Goal: Information Seeking & Learning: Learn about a topic

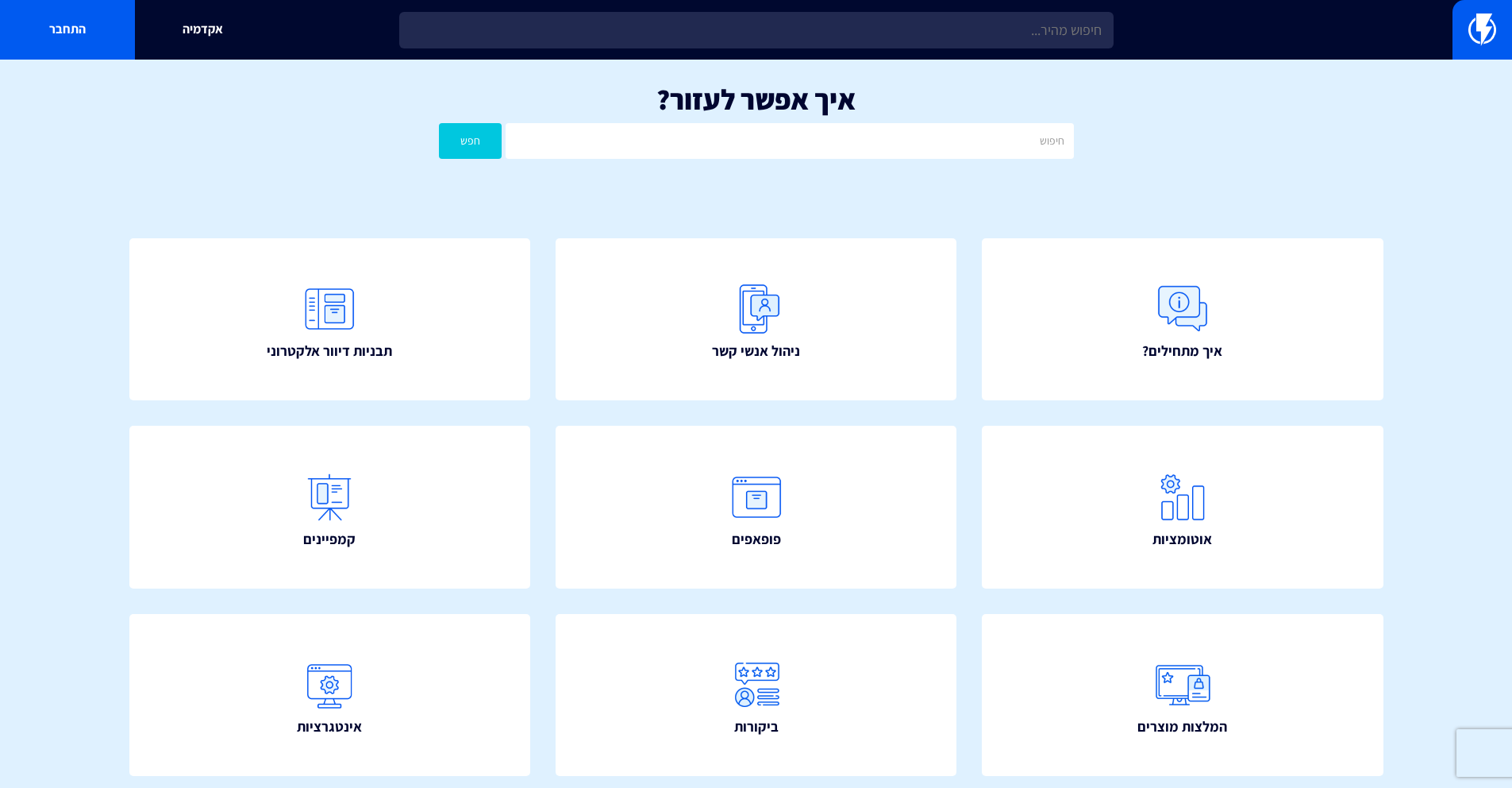
click at [794, 150] on input "text" at bounding box center [790, 141] width 568 height 36
type input "פ"
type input "שדה חדש"
click at [439, 123] on button "חפש" at bounding box center [471, 141] width 63 height 36
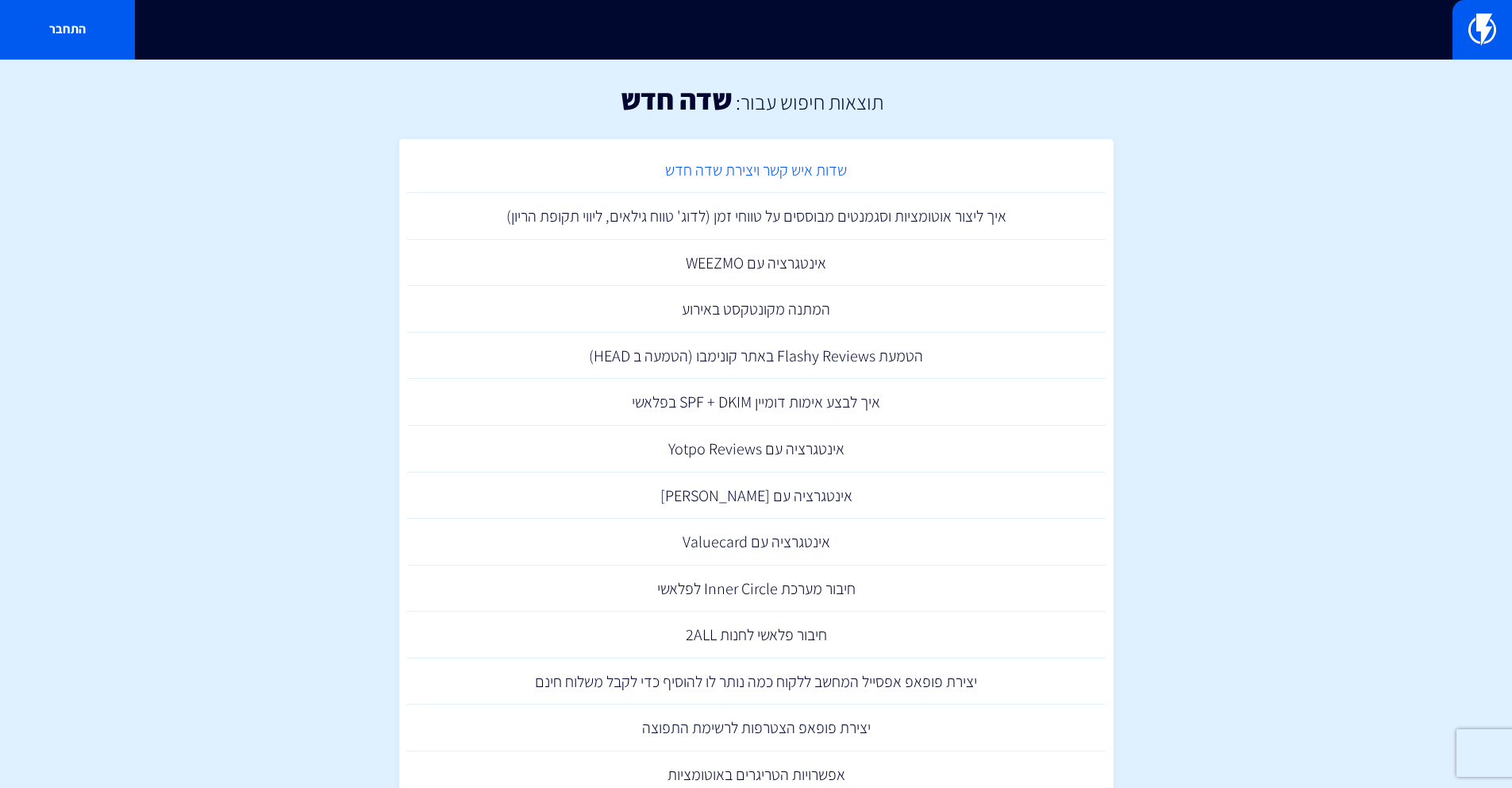
click at [793, 165] on link "שדות איש קשר ויצירת שדה חדש" at bounding box center [756, 170] width 699 height 46
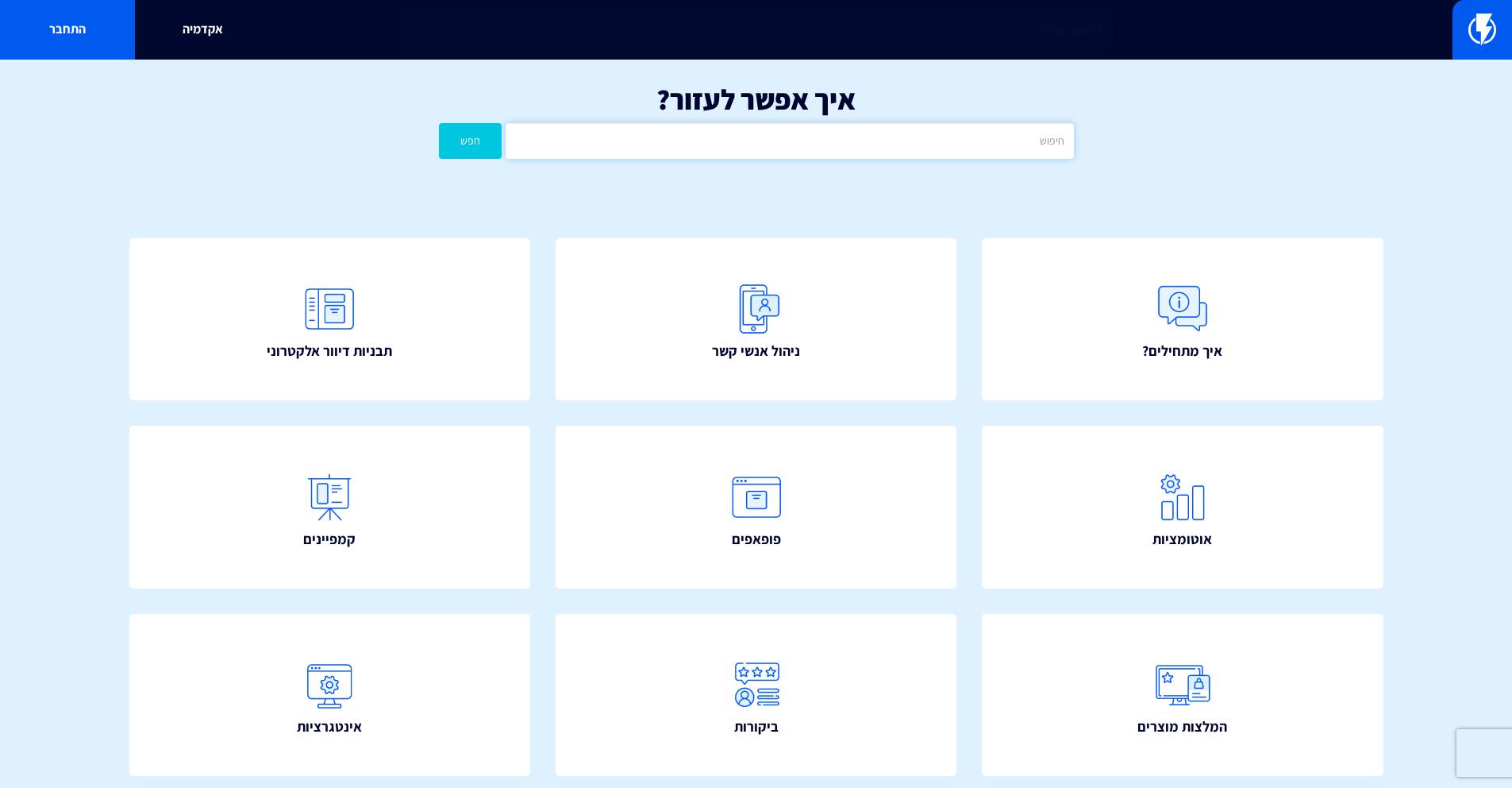
click at [803, 139] on input "text" at bounding box center [790, 141] width 568 height 36
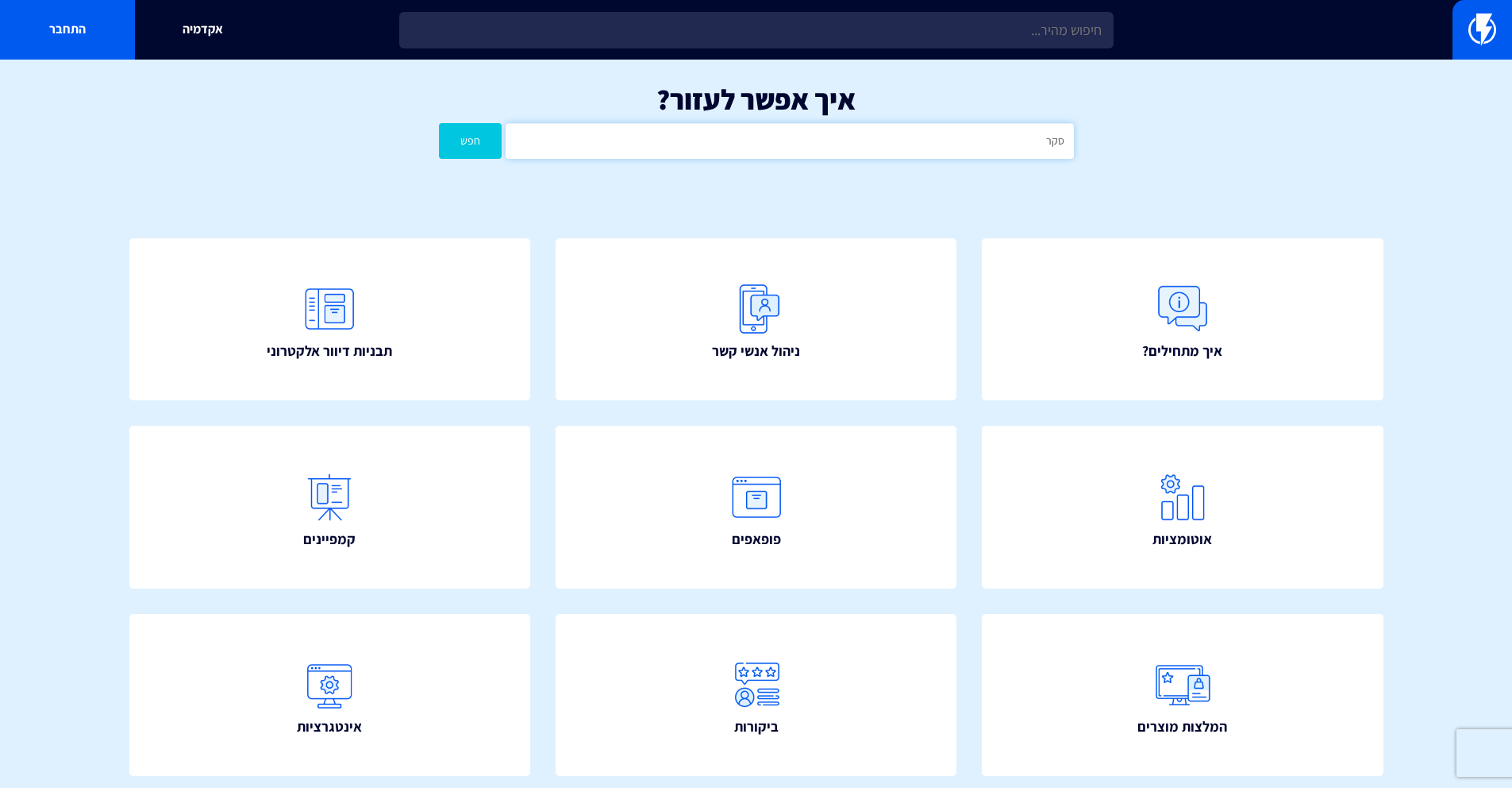
click at [439, 123] on button "חפש" at bounding box center [471, 141] width 63 height 36
click at [708, 153] on input "סקר" at bounding box center [790, 141] width 568 height 36
type input "חוות דעת"
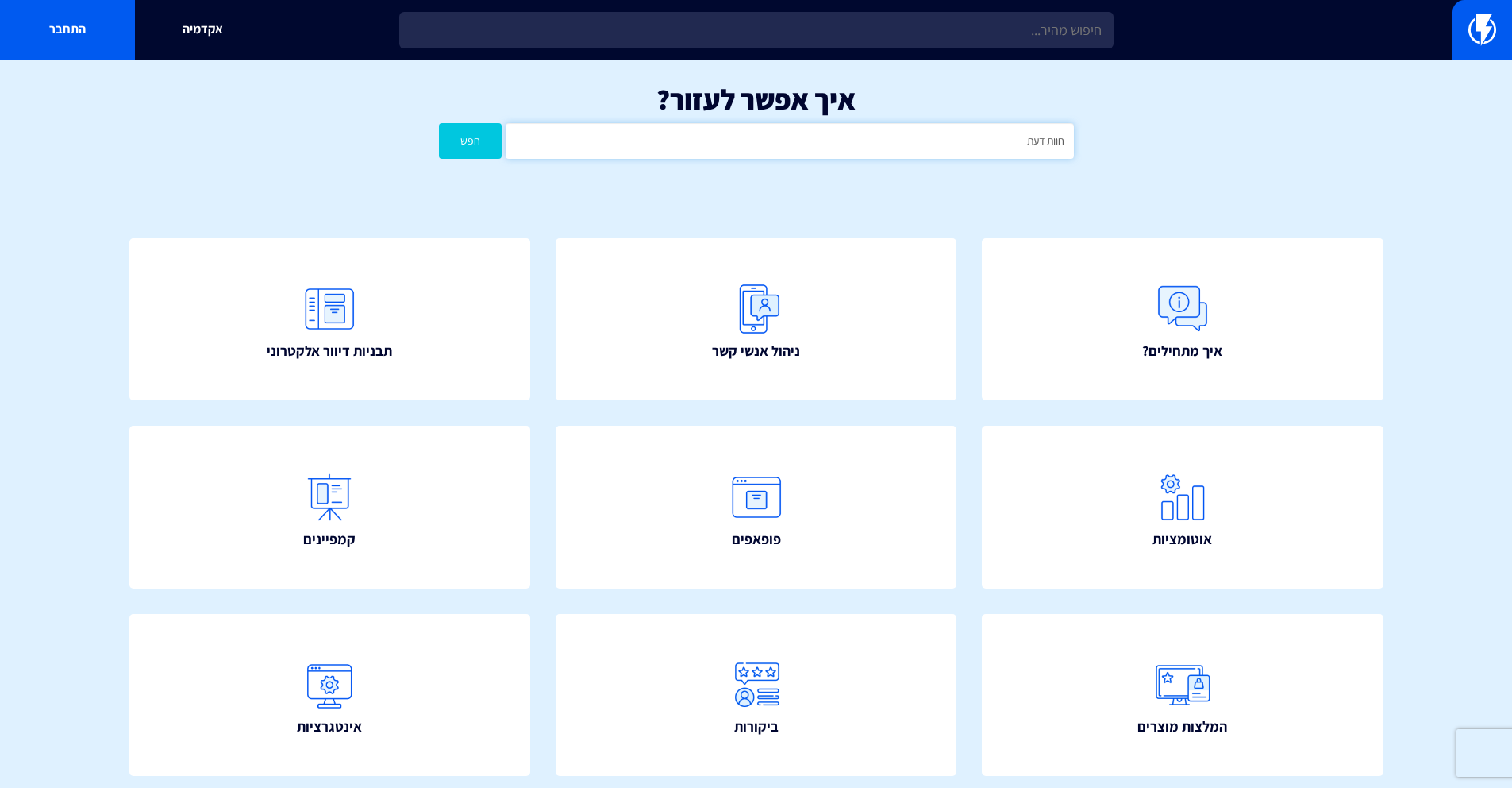
click at [439, 123] on button "חפש" at bounding box center [471, 141] width 63 height 36
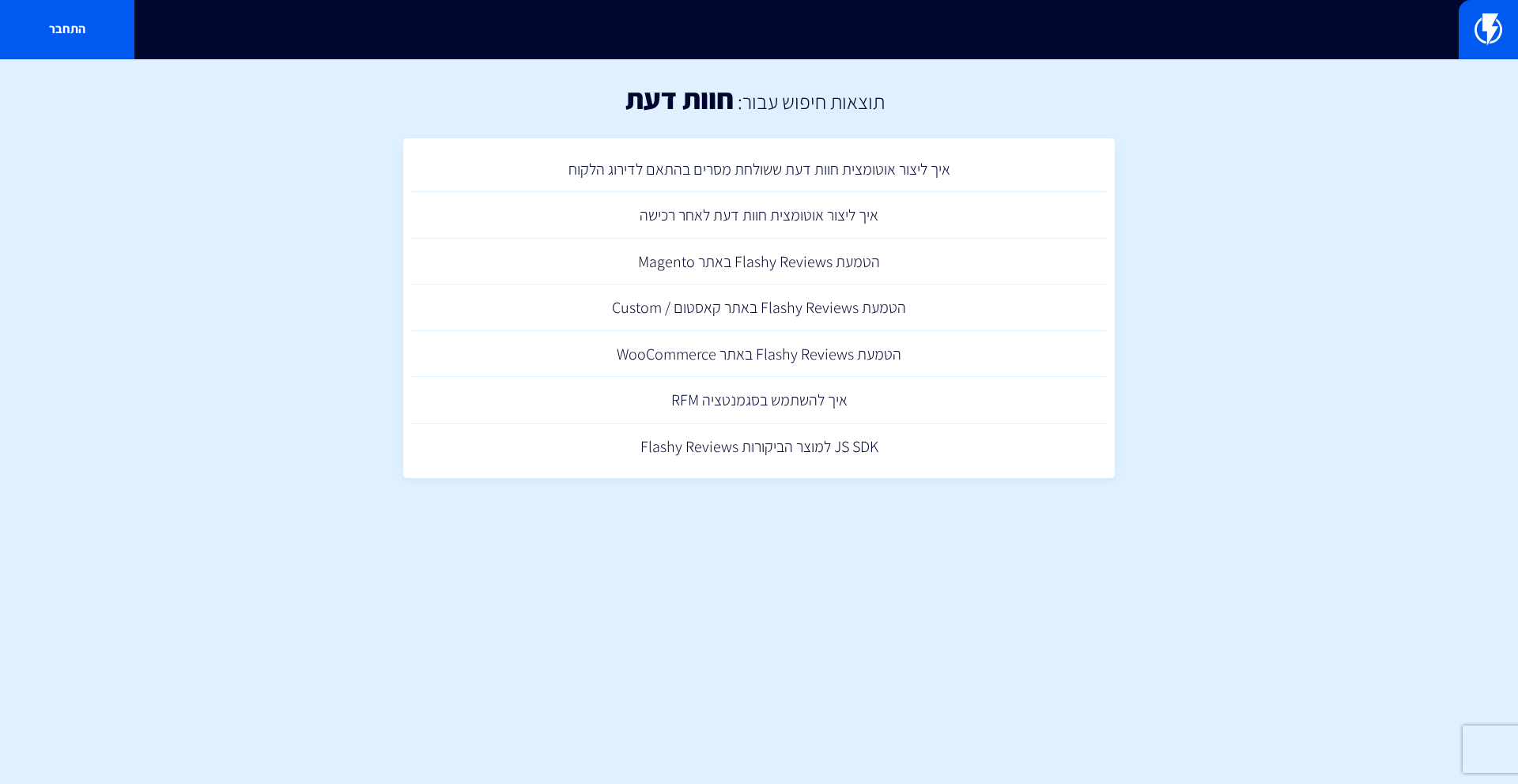
click at [1212, 365] on section "תוצאות חיפוש עבור: חוות דעת איך ליצור אוטומצית חוות דעת ששולחת מסרים בהתאם לדיר…" at bounding box center [759, 288] width 1518 height 458
